Goal: Task Accomplishment & Management: Use online tool/utility

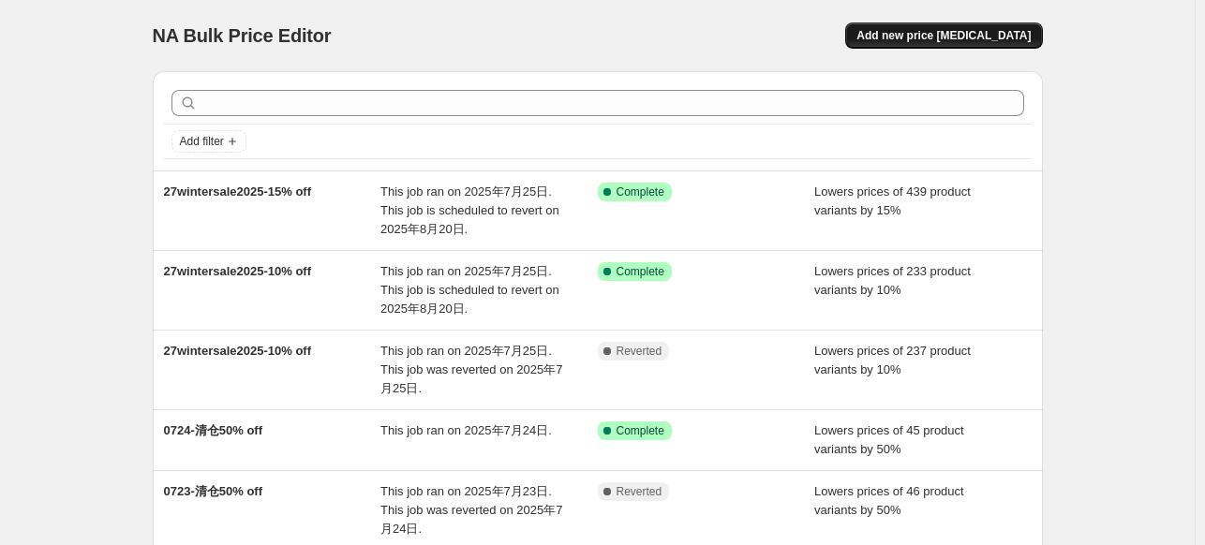
click at [964, 31] on span "Add new price [MEDICAL_DATA]" at bounding box center [943, 35] width 174 height 15
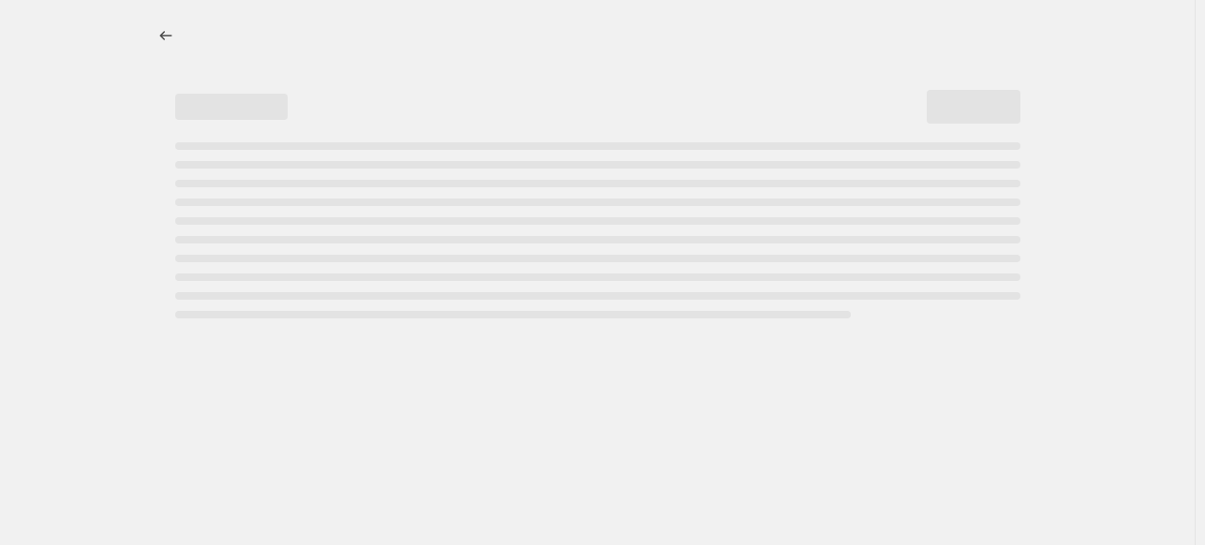
select select "percentage"
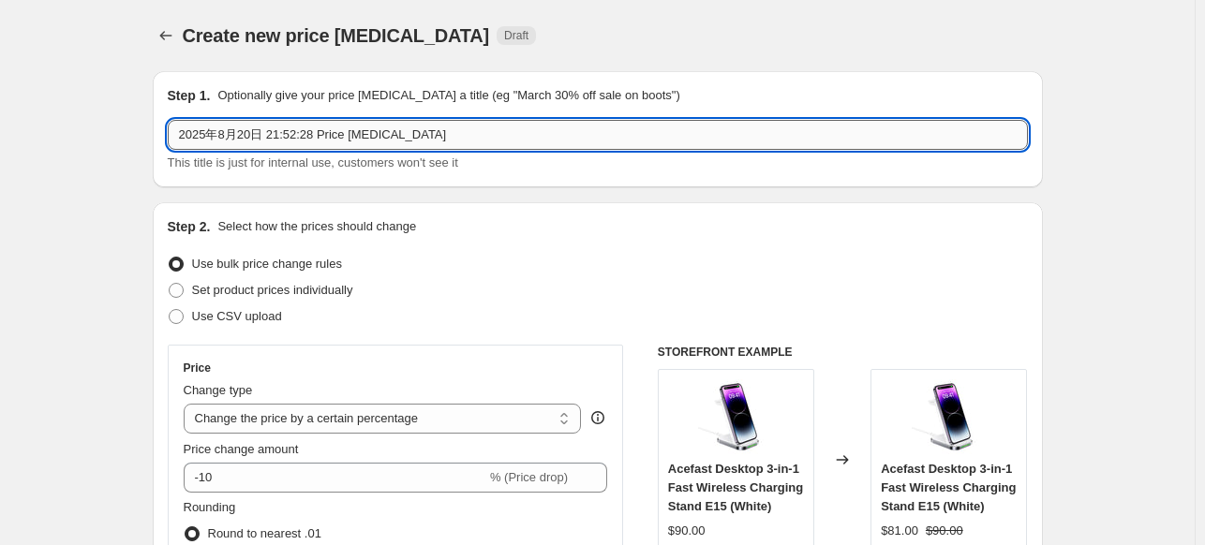
click at [373, 144] on input "2025年8月20日 21:52:28 Price [MEDICAL_DATA]" at bounding box center [598, 135] width 860 height 30
paste input "8fold7flip7-10% off"
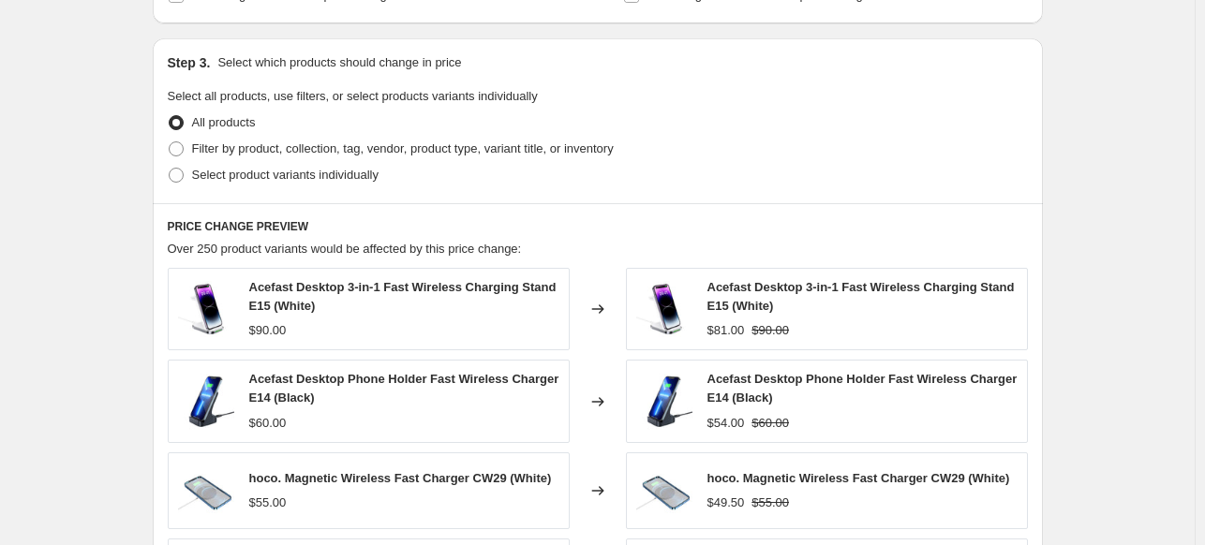
scroll to position [843, 0]
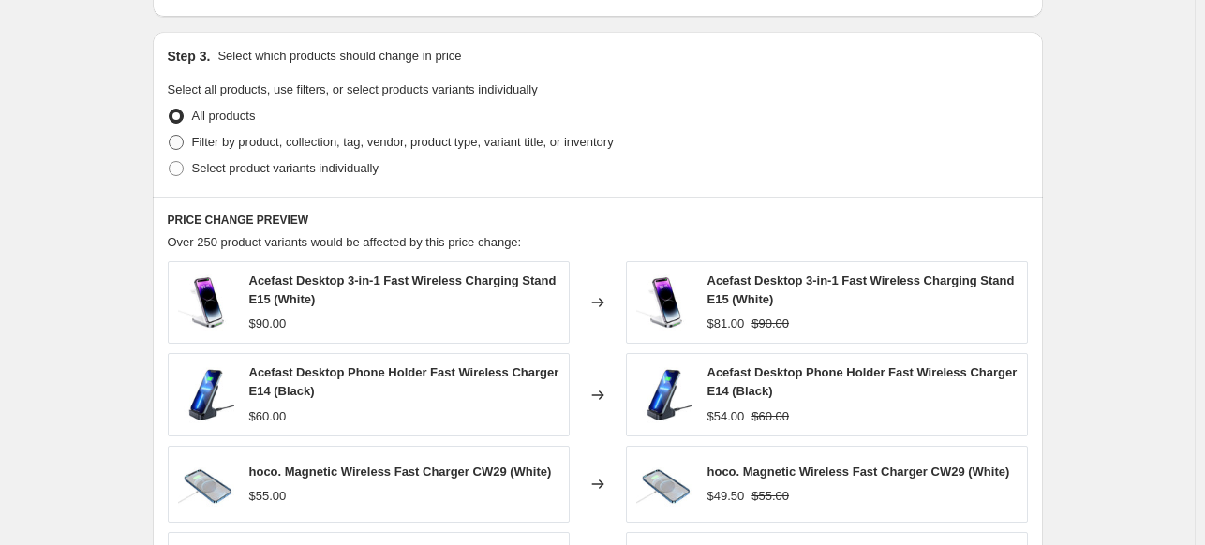
type input "28fold7flip7-10% off"
click at [249, 151] on span "Filter by product, collection, tag, vendor, product type, variant title, or inv…" at bounding box center [403, 142] width 422 height 19
click at [170, 136] on input "Filter by product, collection, tag, vendor, product type, variant title, or inv…" at bounding box center [169, 135] width 1 height 1
radio input "true"
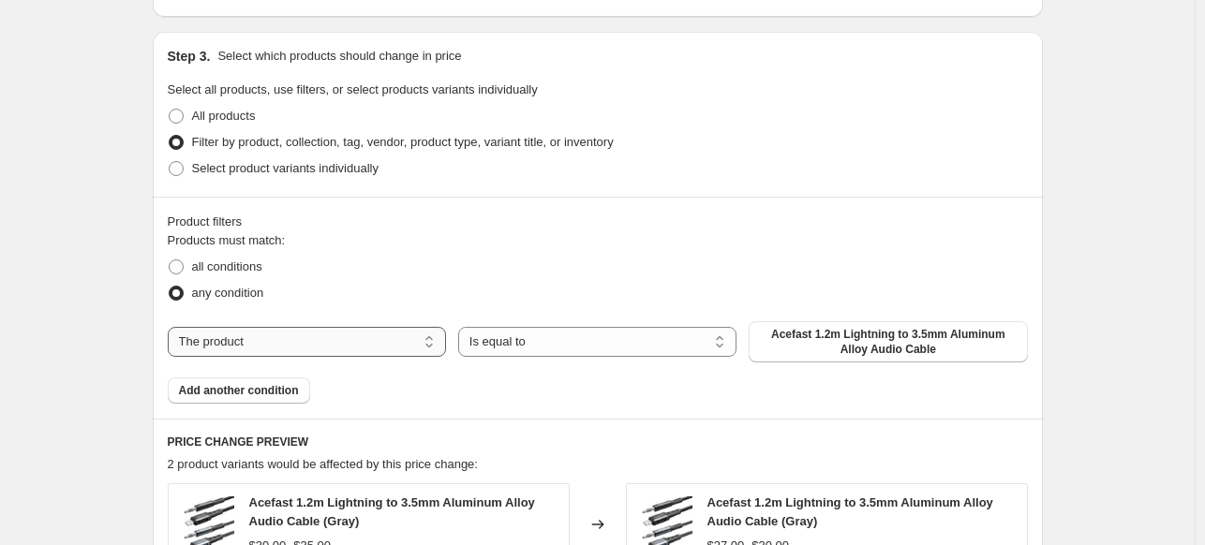
click at [356, 340] on select "The product The product's collection The product's tag The product's vendor The…" at bounding box center [307, 342] width 278 height 30
select select "tag"
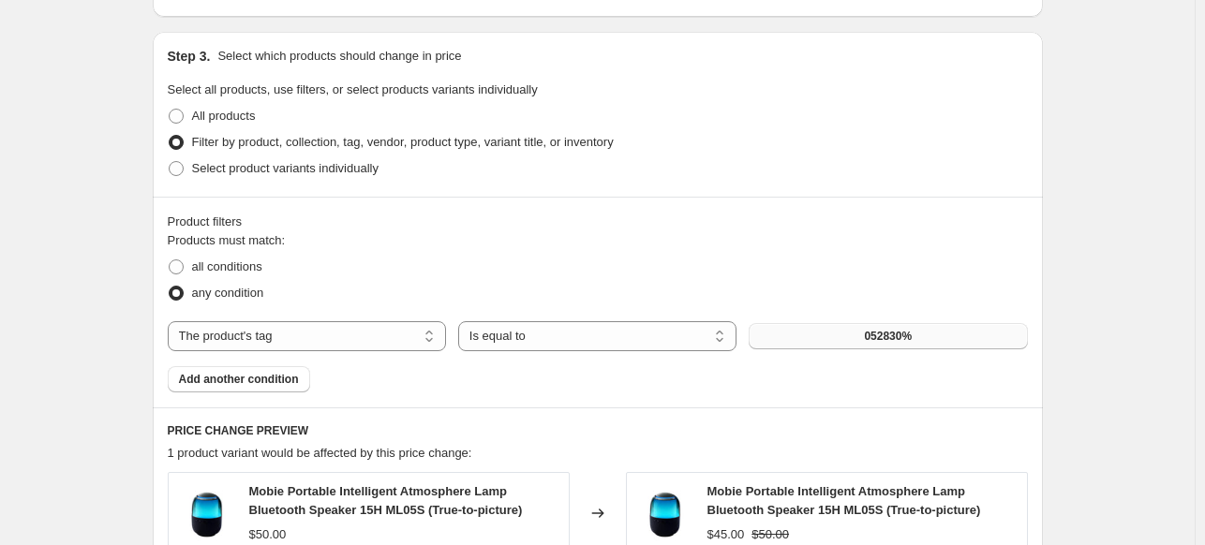
click at [855, 334] on button "052830%" at bounding box center [888, 336] width 278 height 26
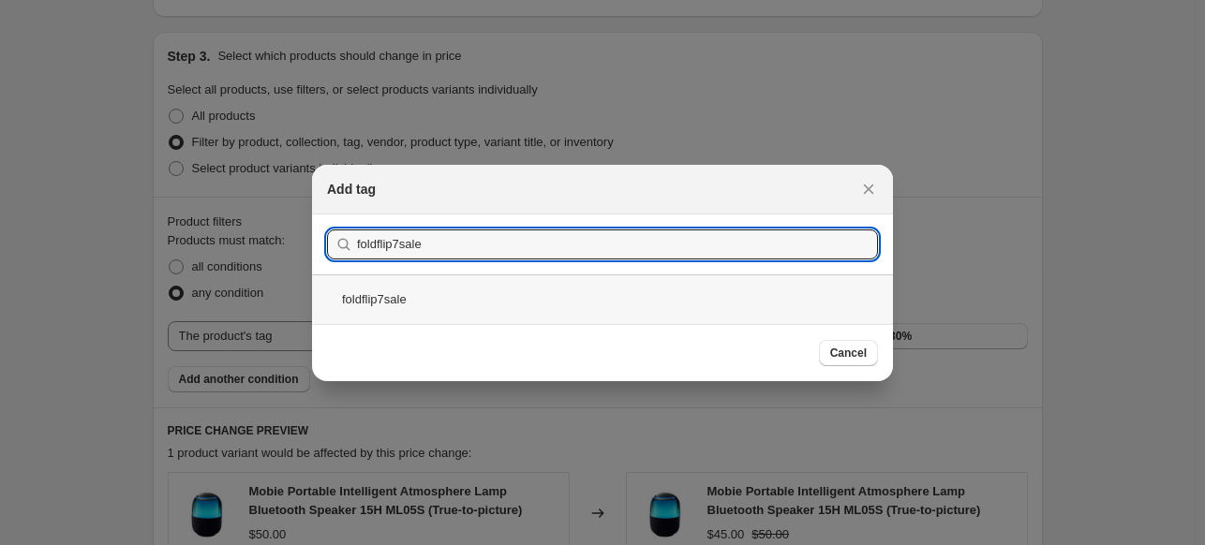
type input "foldflip7sale"
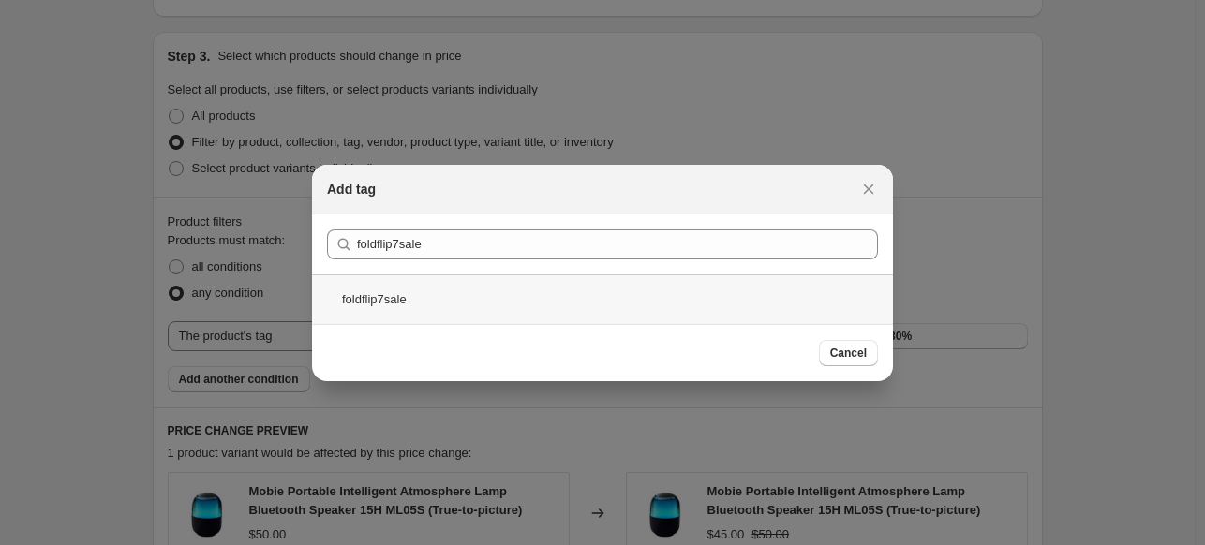
drag, startPoint x: 412, startPoint y: 290, endPoint x: 433, endPoint y: 299, distance: 22.3
click at [412, 291] on div "foldflip7sale" at bounding box center [602, 300] width 581 height 50
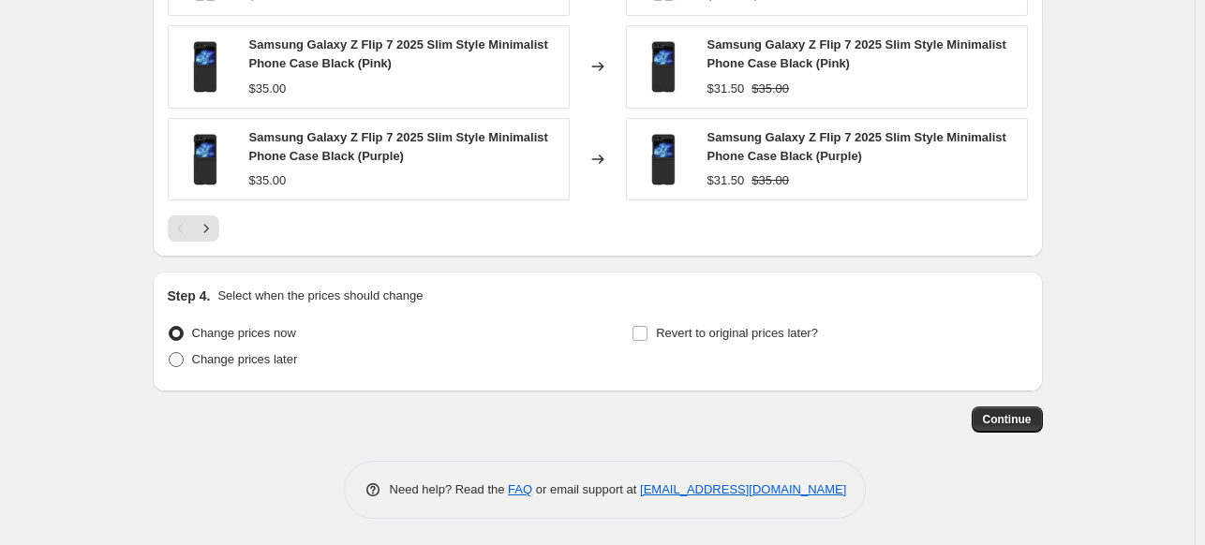
click at [257, 367] on label "Change prices later" at bounding box center [233, 360] width 130 height 26
click at [170, 353] on input "Change prices later" at bounding box center [169, 352] width 1 height 1
radio input "true"
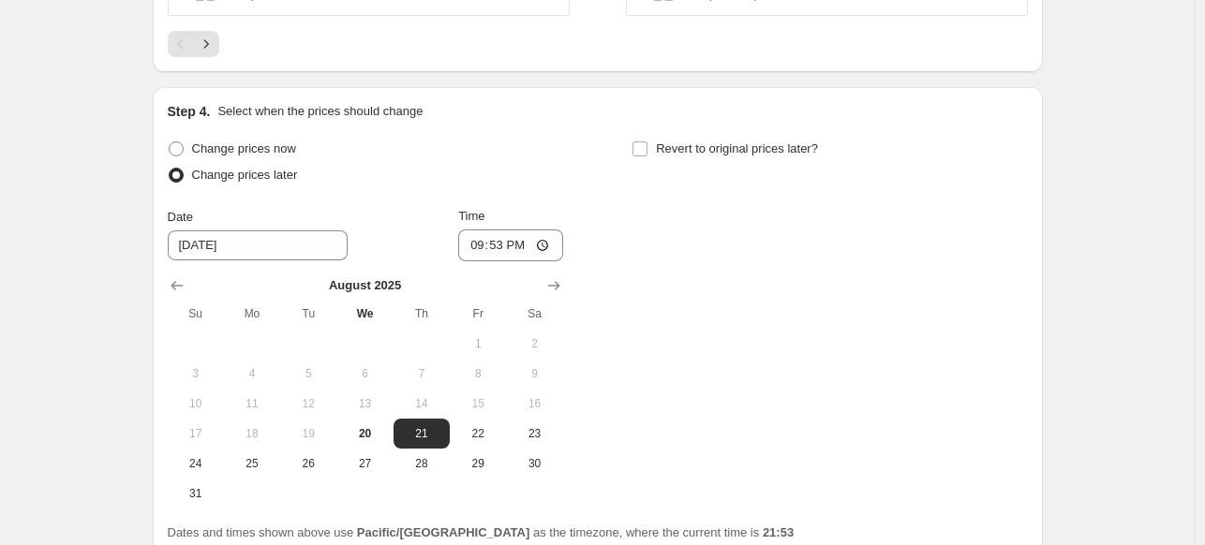
scroll to position [1916, 0]
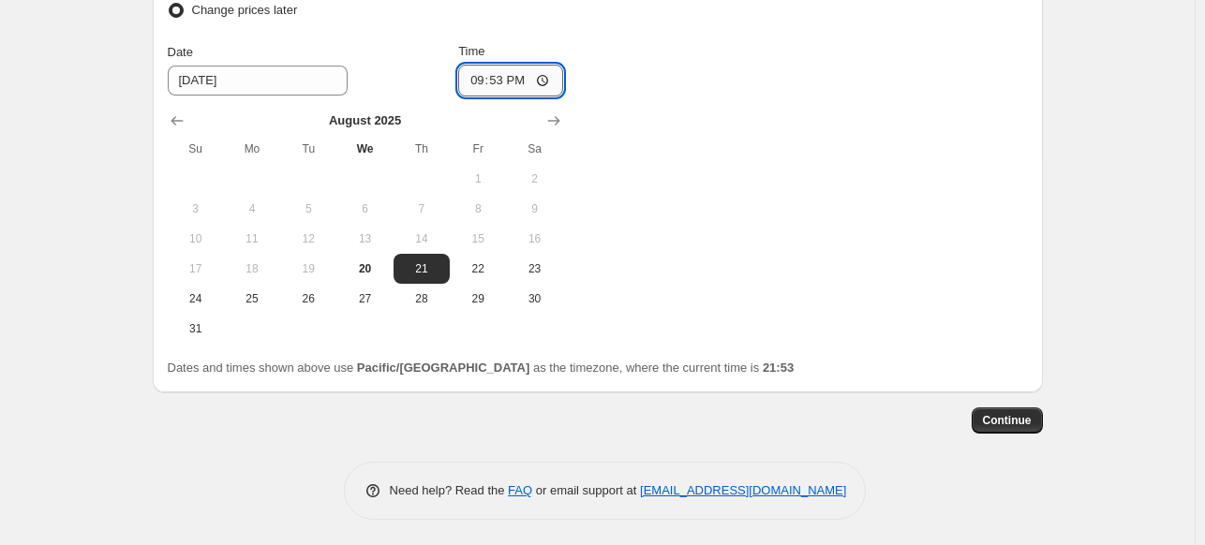
click at [505, 82] on input "21:53" at bounding box center [510, 81] width 105 height 32
type input "00:03"
click at [840, 431] on div "Continue" at bounding box center [598, 421] width 890 height 26
click at [1042, 419] on button "Continue" at bounding box center [1007, 421] width 71 height 26
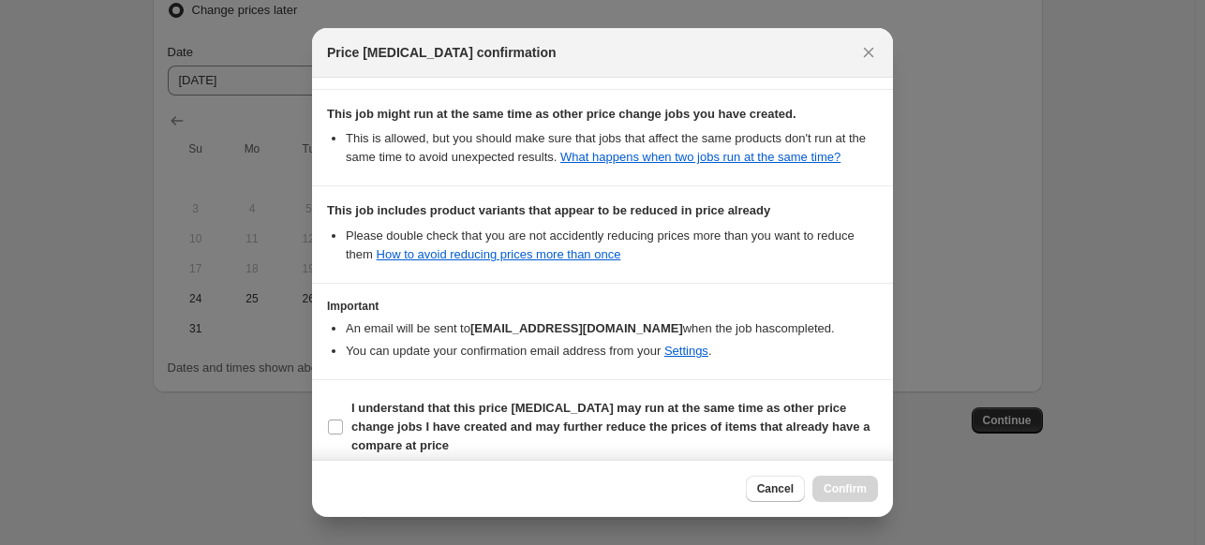
scroll to position [334, 0]
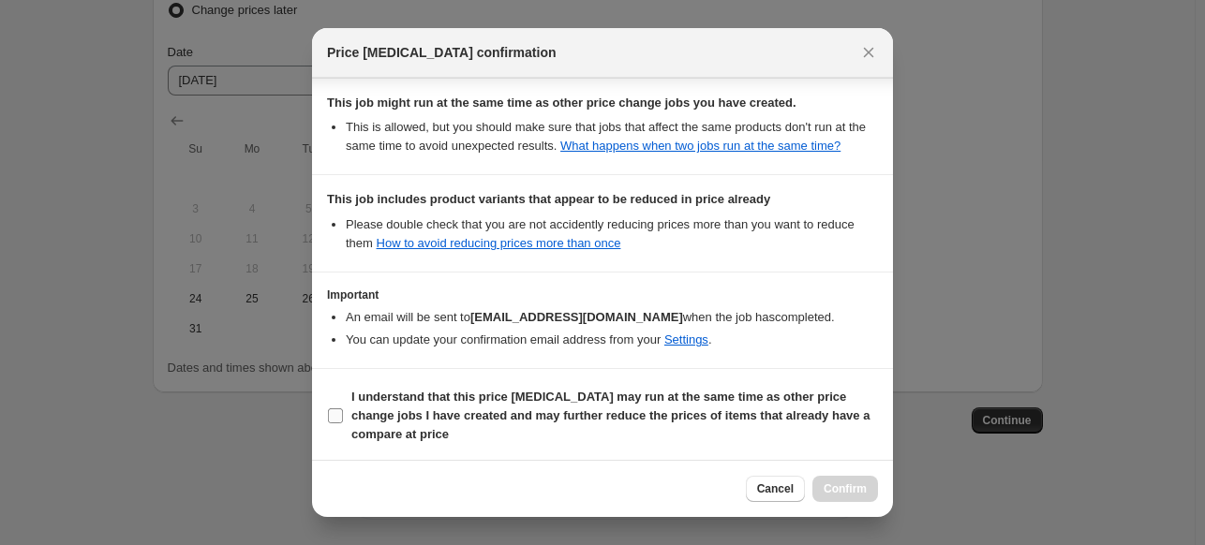
drag, startPoint x: 378, startPoint y: 417, endPoint x: 409, endPoint y: 417, distance: 31.9
click at [378, 417] on b "I understand that this price [MEDICAL_DATA] may run at the same time as other p…" at bounding box center [610, 416] width 518 height 52
click at [343, 417] on input "I understand that this price [MEDICAL_DATA] may run at the same time as other p…" at bounding box center [335, 416] width 15 height 15
checkbox input "true"
click at [836, 484] on span "Confirm" at bounding box center [845, 489] width 43 height 15
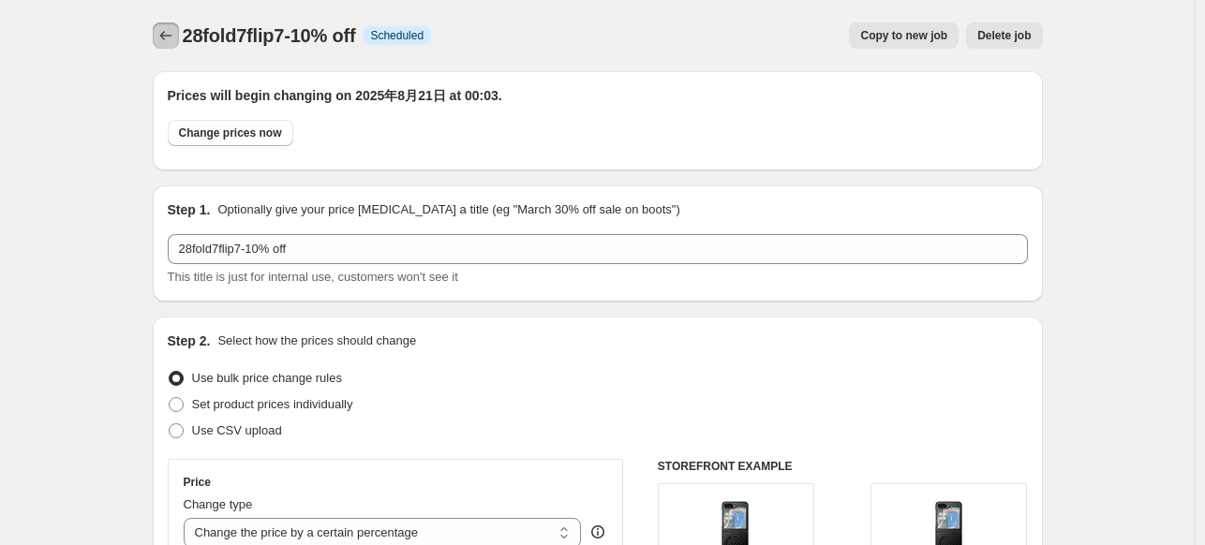
click at [175, 35] on icon "Price change jobs" at bounding box center [165, 35] width 19 height 19
